Goal: Information Seeking & Learning: Find specific fact

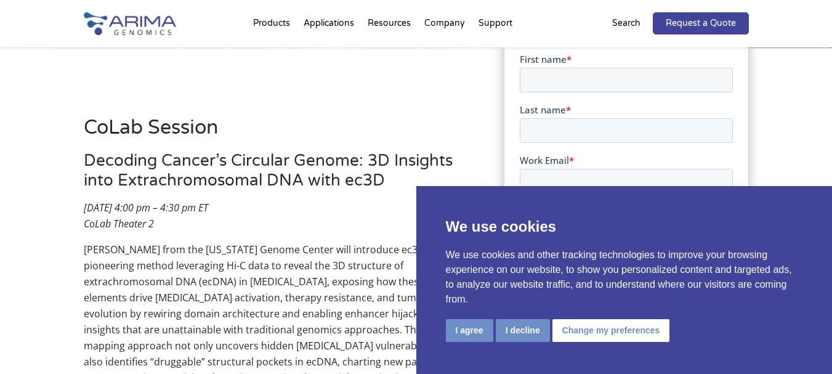
scroll to position [246, 0]
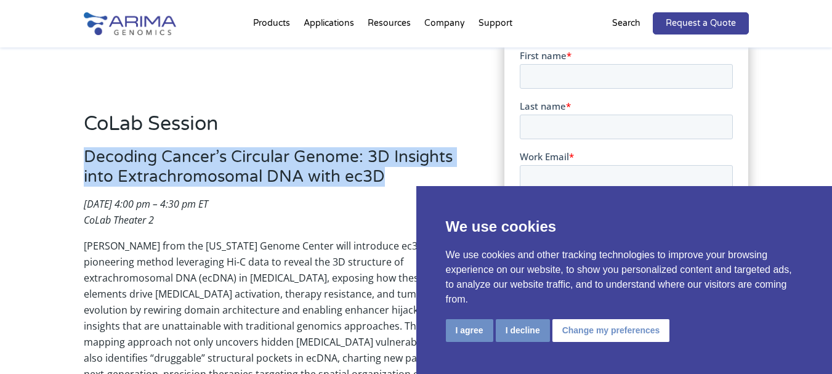
drag, startPoint x: 84, startPoint y: 156, endPoint x: 441, endPoint y: 183, distance: 358.0
click at [441, 183] on h3 "Decoding Cancer’s Circular Genome: 3D Insights into Extrachromosomal DNA with e…" at bounding box center [276, 171] width 384 height 49
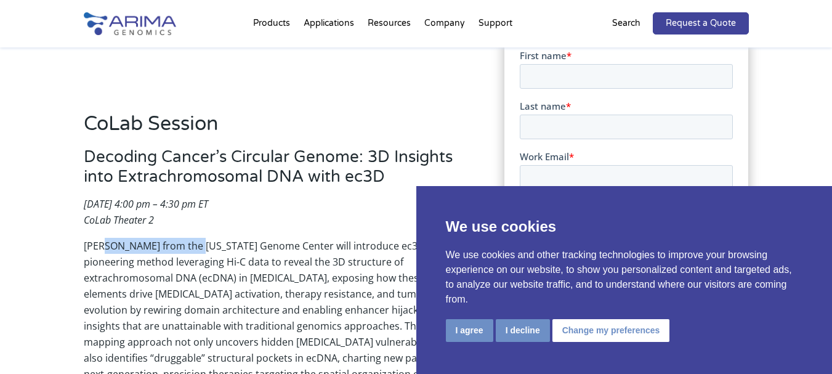
drag, startPoint x: 102, startPoint y: 244, endPoint x: 201, endPoint y: 245, distance: 99.7
click at [201, 245] on p "[PERSON_NAME] from the [US_STATE] Genome Center will introduce ec3D, a pioneeri…" at bounding box center [276, 318] width 384 height 160
copy p "[PERSON_NAME]"
click at [519, 332] on button "I decline" at bounding box center [522, 330] width 54 height 23
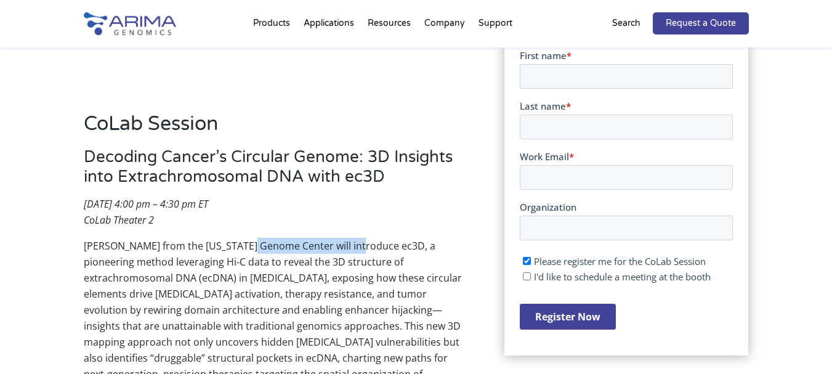
copy p "[US_STATE][GEOGRAPHIC_DATA]"
drag, startPoint x: 249, startPoint y: 241, endPoint x: 369, endPoint y: 244, distance: 119.4
click at [369, 244] on p "[PERSON_NAME] from the [US_STATE] Genome Center will introduce ec3D, a pioneeri…" at bounding box center [276, 318] width 384 height 160
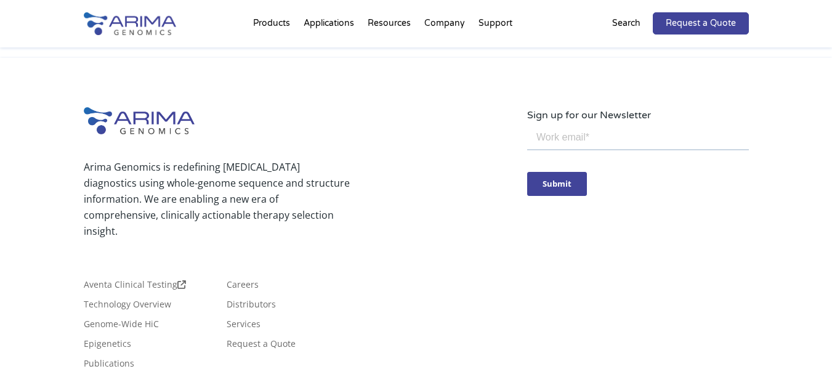
scroll to position [1112, 0]
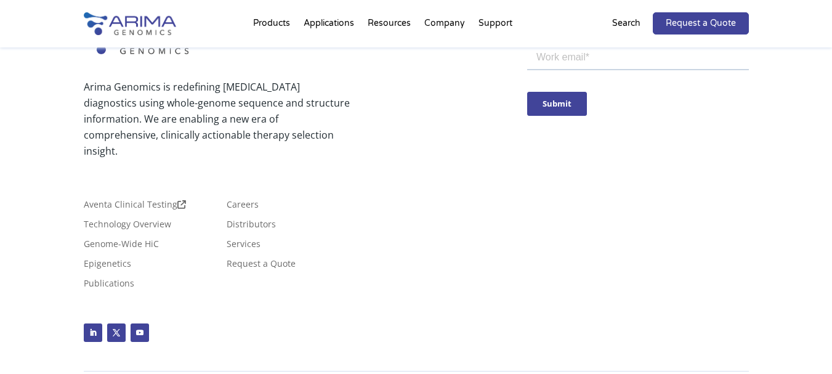
copy p "Arima Genomics."
copy p "Arima Genomics"
drag, startPoint x: 145, startPoint y: 356, endPoint x: 202, endPoint y: 356, distance: 57.2
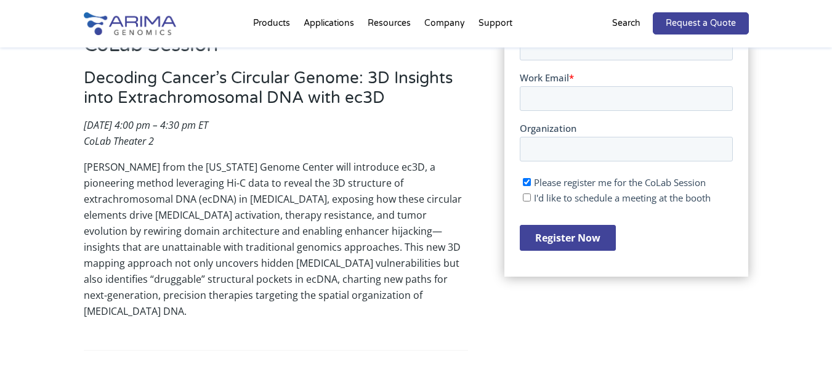
scroll to position [324, 0]
